Goal: Information Seeking & Learning: Learn about a topic

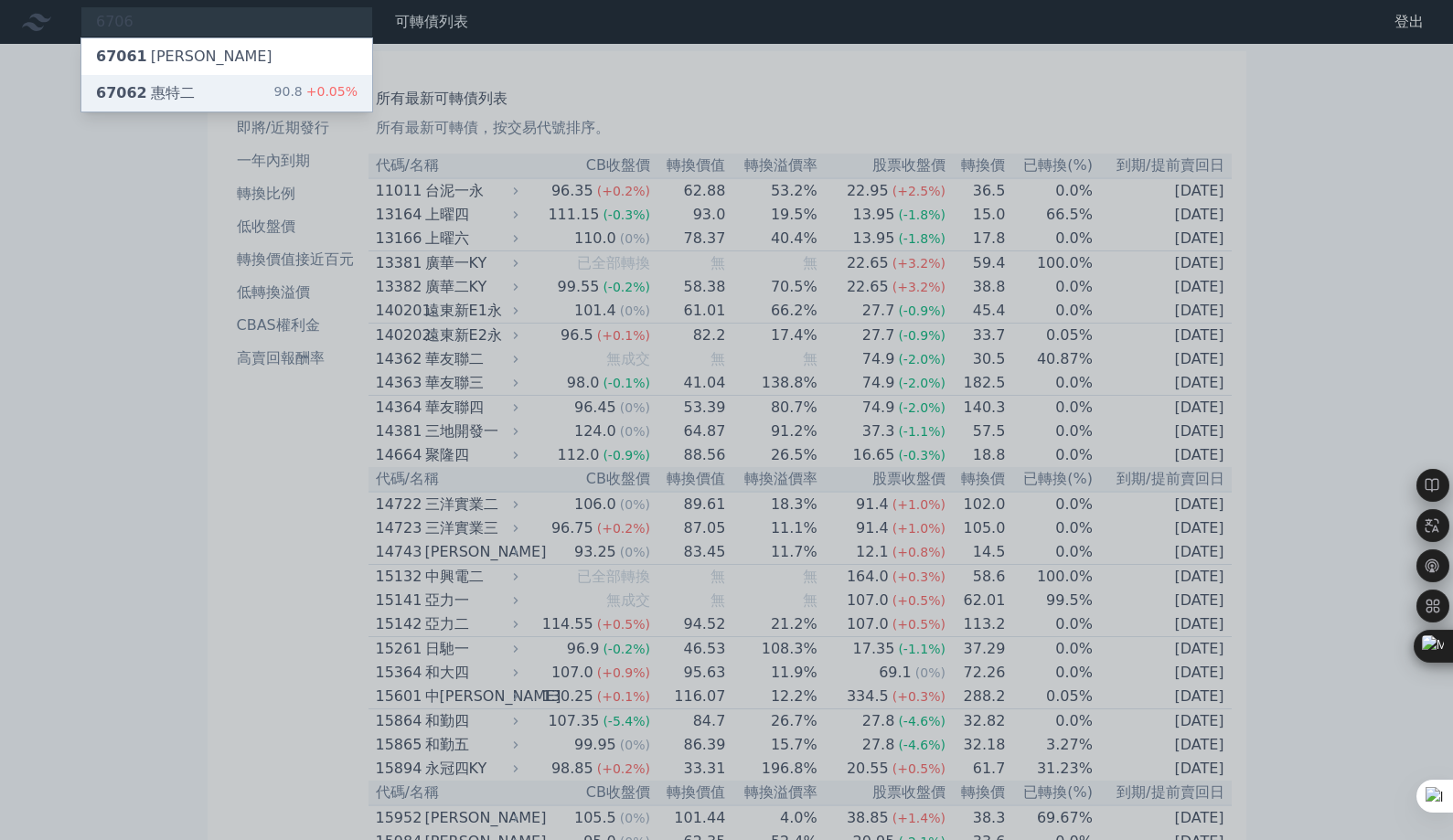
type input "6706"
click at [272, 100] on div "67062 惠特二 90.8 +0.05%" at bounding box center [227, 93] width 291 height 36
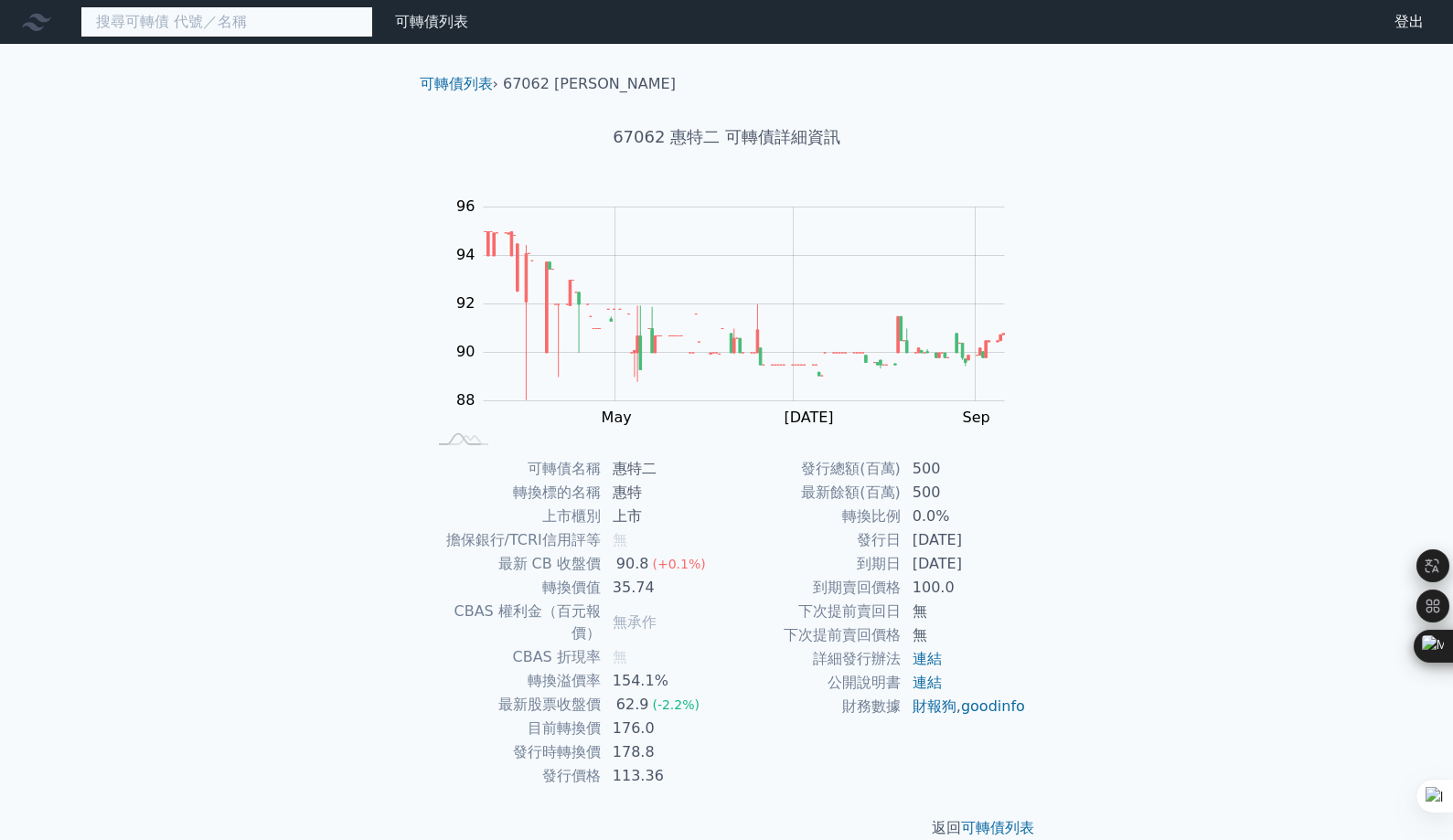
click at [179, 26] on input at bounding box center [227, 22] width 293 height 31
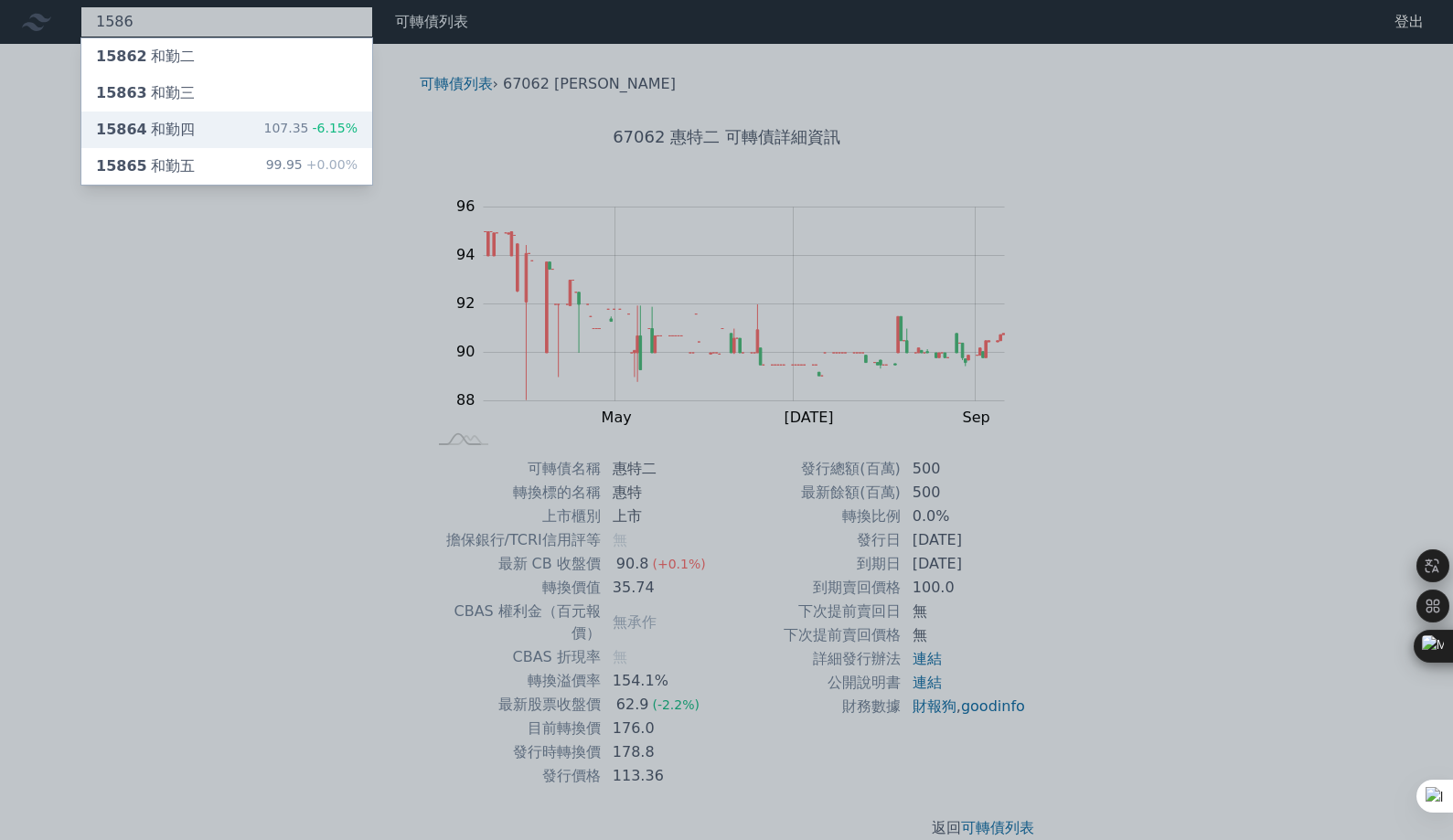
type input "1586"
click at [168, 121] on div "15864 和勤四" at bounding box center [145, 129] width 99 height 22
